Goal: Find specific fact: Find contact information

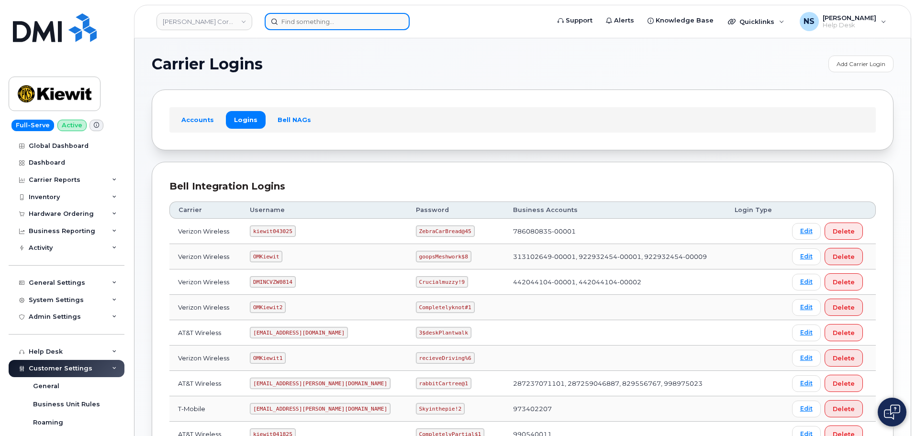
click at [292, 19] on input at bounding box center [337, 21] width 145 height 17
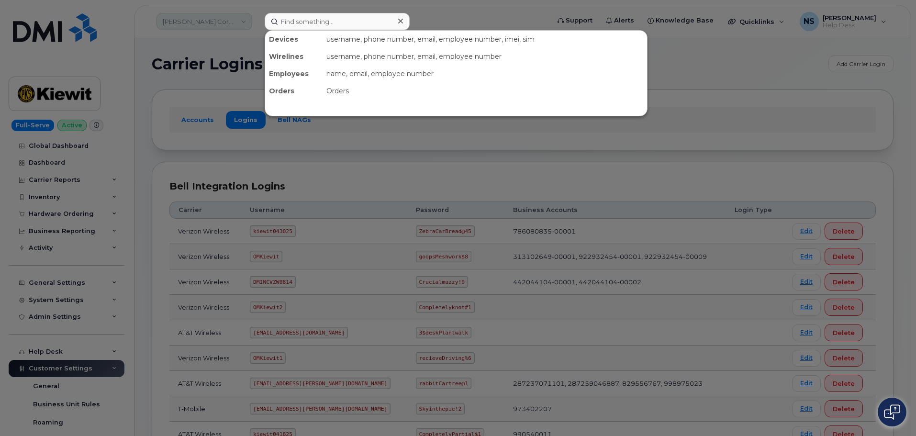
click at [243, 26] on div at bounding box center [458, 218] width 916 height 436
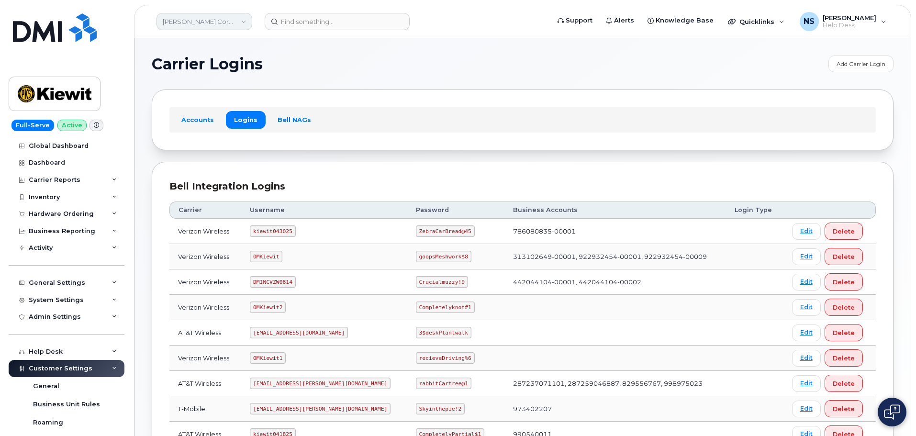
click at [234, 22] on link "Kiewit Corporation" at bounding box center [205, 21] width 96 height 17
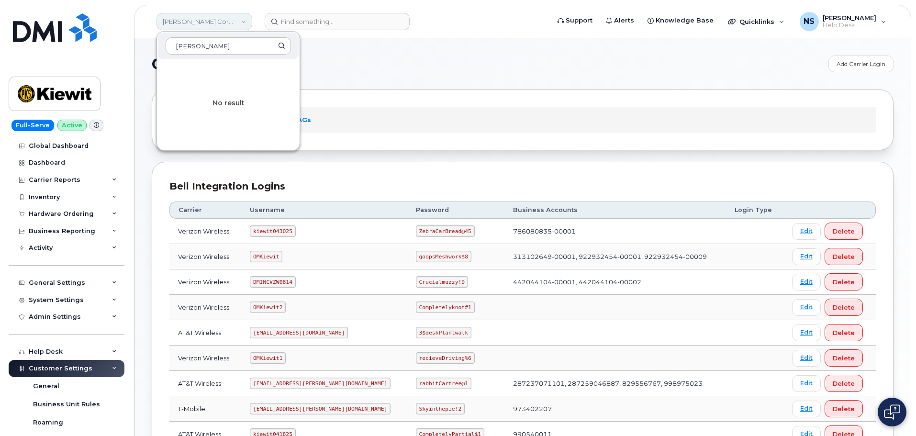
type input "phillips"
type input "66"
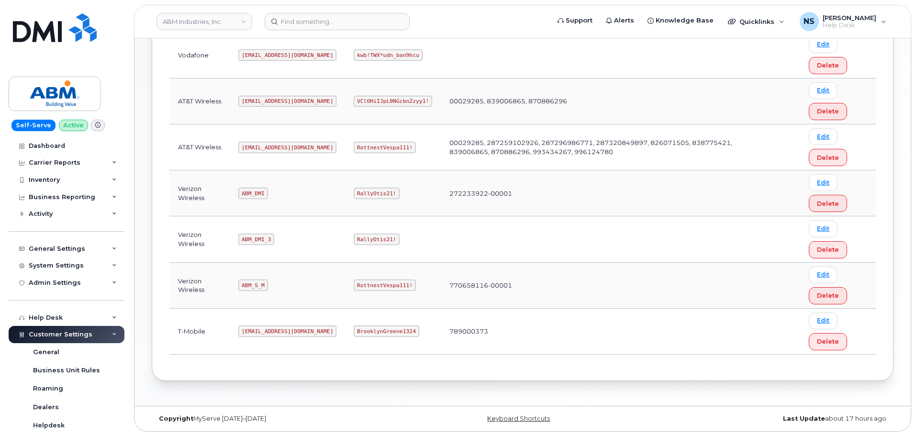
scroll to position [196, 0]
click at [261, 147] on code "abm@dminc.com" at bounding box center [287, 146] width 98 height 11
click at [262, 147] on code "abm@dminc.com" at bounding box center [287, 146] width 98 height 11
copy code "abm@dminc.com"
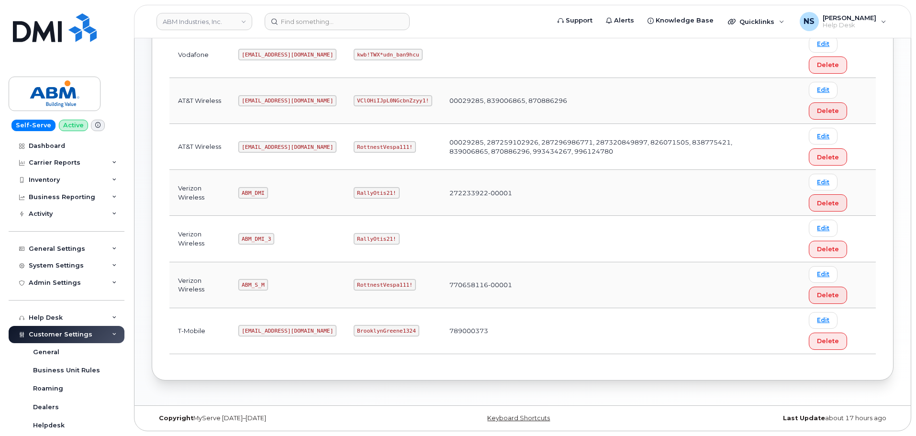
click at [356, 152] on code "RottnestVespa111!" at bounding box center [385, 146] width 62 height 11
click at [355, 152] on code "RottnestVespa111!" at bounding box center [385, 146] width 62 height 11
click at [354, 152] on code "RottnestVespa111!" at bounding box center [385, 146] width 62 height 11
click at [355, 149] on code "RottnestVespa111!" at bounding box center [385, 146] width 62 height 11
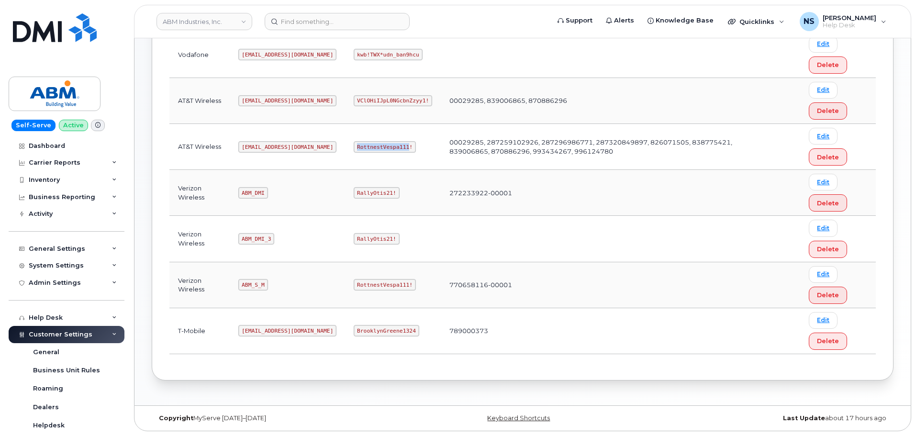
click at [355, 149] on code "RottnestVespa111!" at bounding box center [385, 146] width 62 height 11
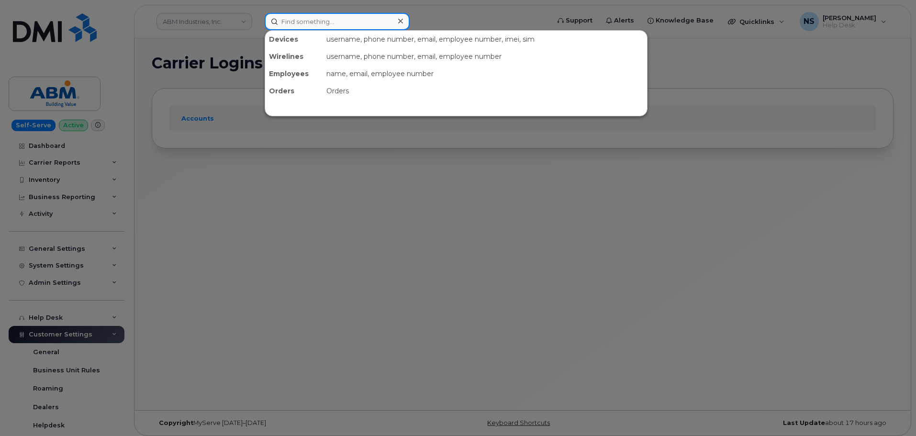
click at [308, 24] on input at bounding box center [337, 21] width 145 height 17
paste input "[PERSON_NAME]"
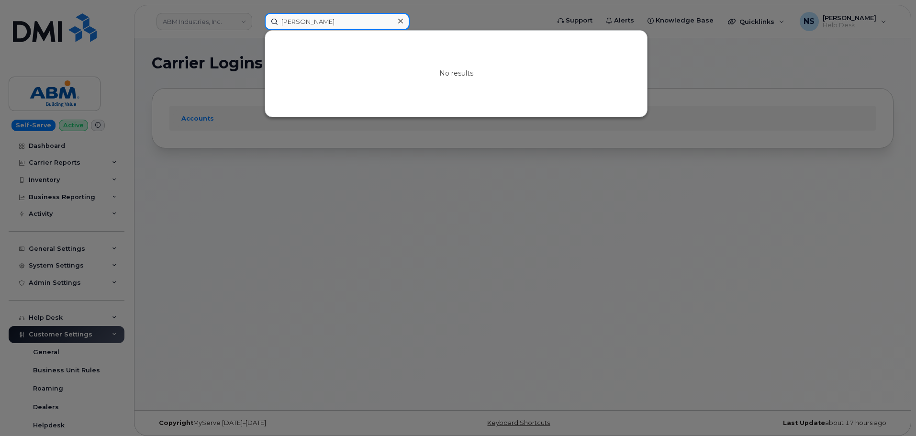
click at [373, 24] on input "[PERSON_NAME]" at bounding box center [337, 21] width 145 height 17
paste input "[PERSON_NAME]"
drag, startPoint x: 321, startPoint y: 18, endPoint x: 230, endPoint y: 12, distance: 91.1
click at [257, 14] on div "[PERSON_NAME] No results" at bounding box center [404, 21] width 294 height 17
type input "]"
